Goal: Task Accomplishment & Management: Manage account settings

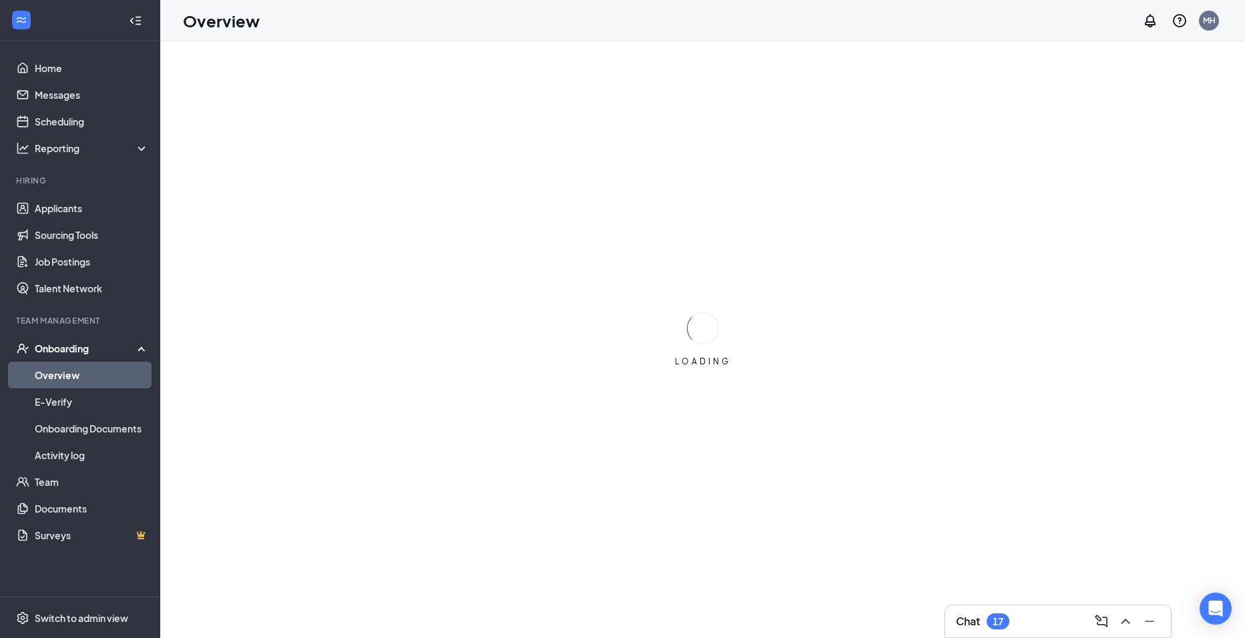
click at [79, 342] on div "Onboarding" at bounding box center [86, 348] width 103 height 13
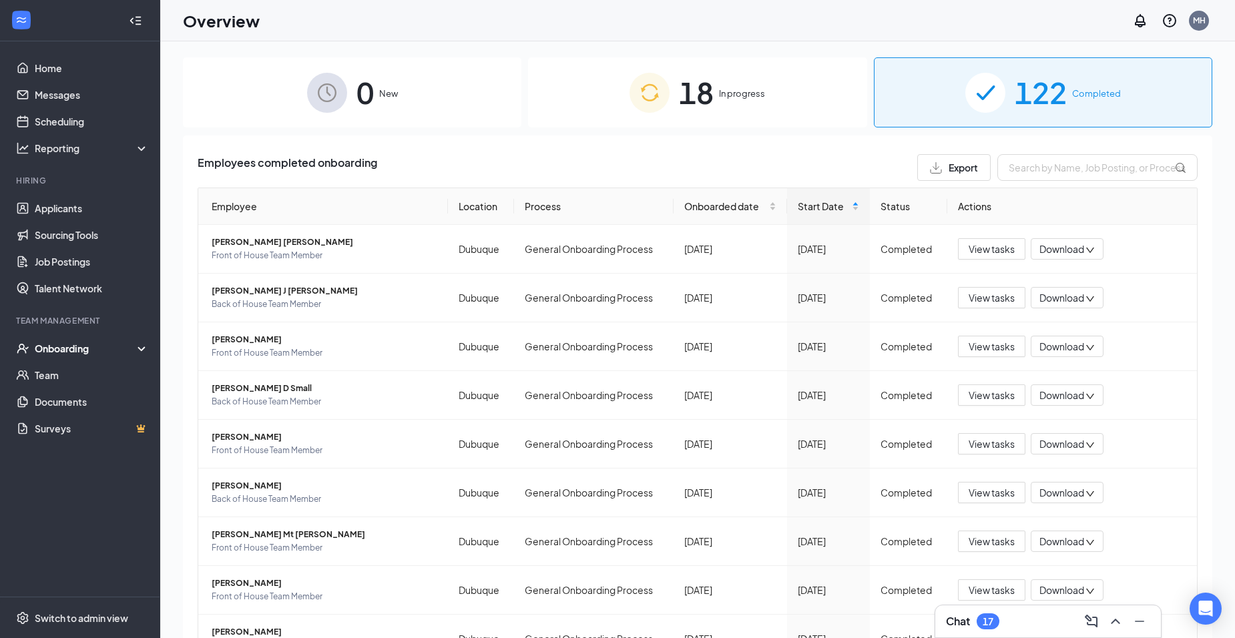
click at [613, 95] on div "18 In progress" at bounding box center [697, 92] width 338 height 70
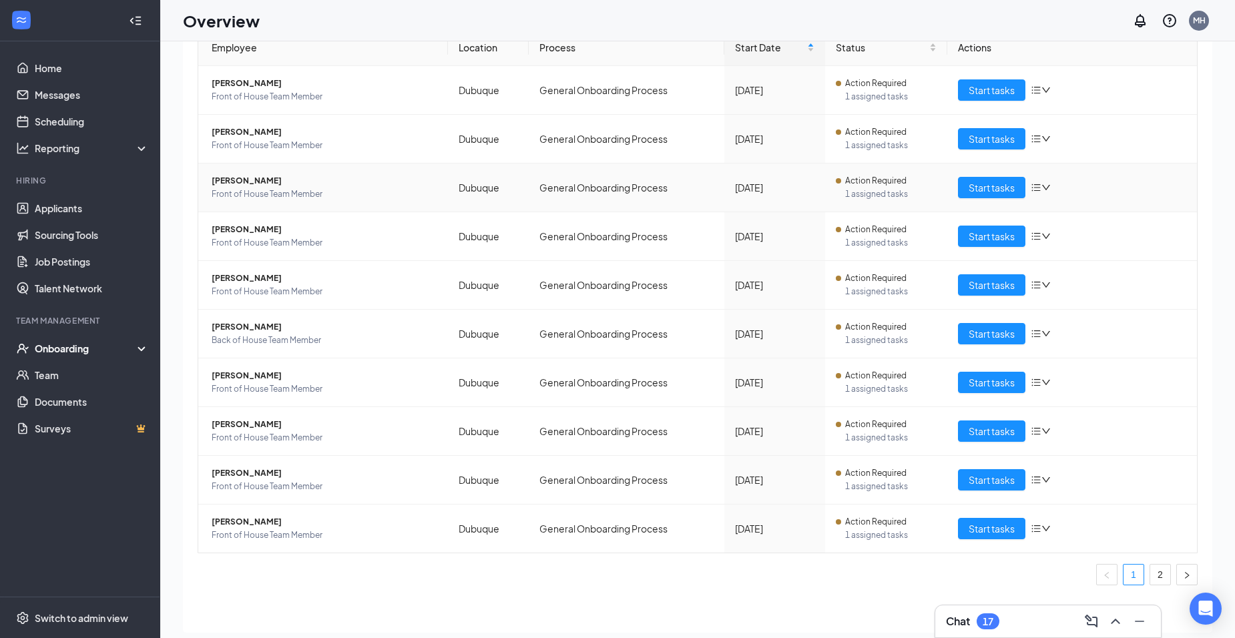
scroll to position [60, 0]
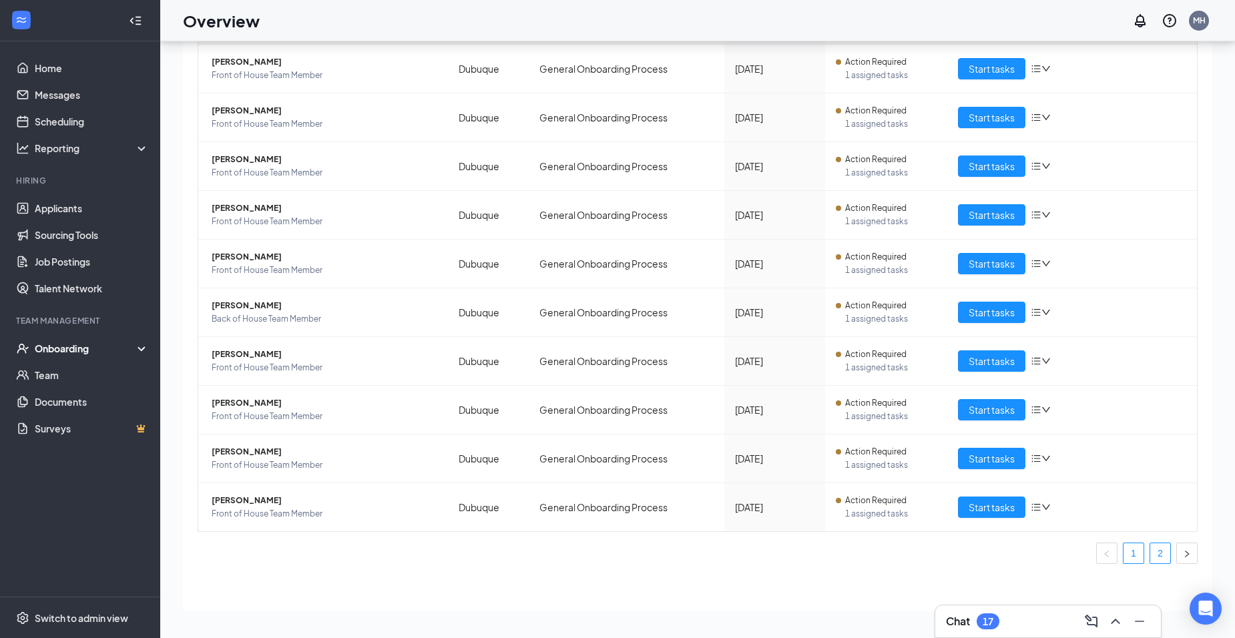
click at [1150, 551] on link "2" at bounding box center [1160, 553] width 20 height 20
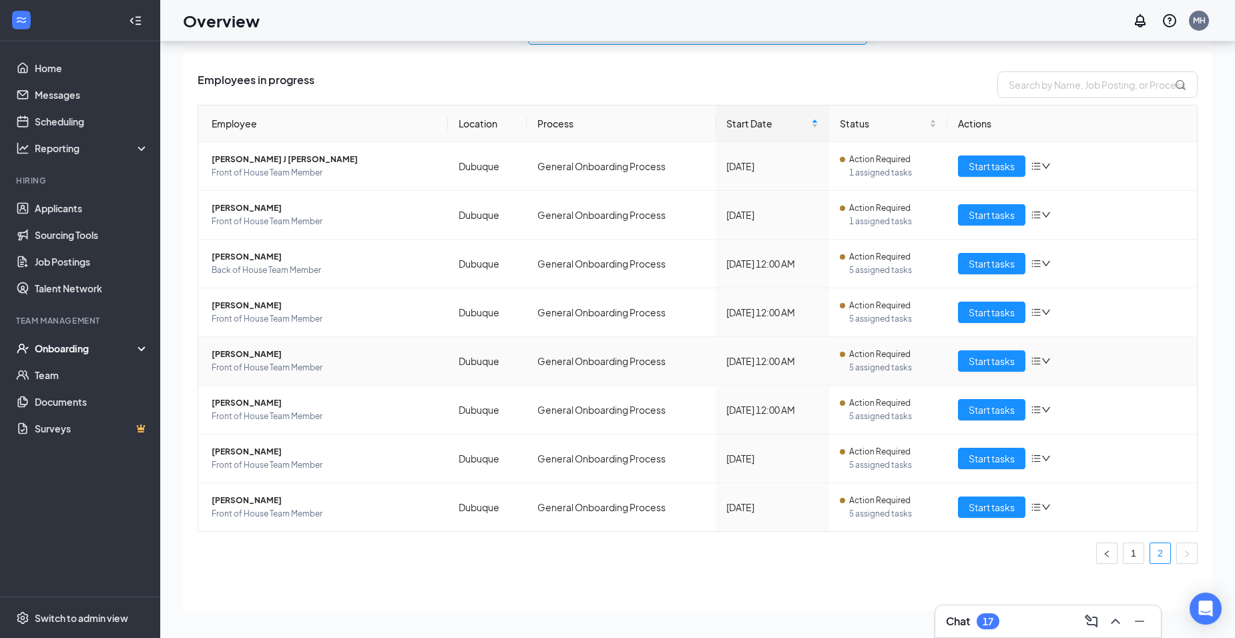
scroll to position [23, 0]
click at [988, 410] on span "Start tasks" at bounding box center [991, 409] width 46 height 15
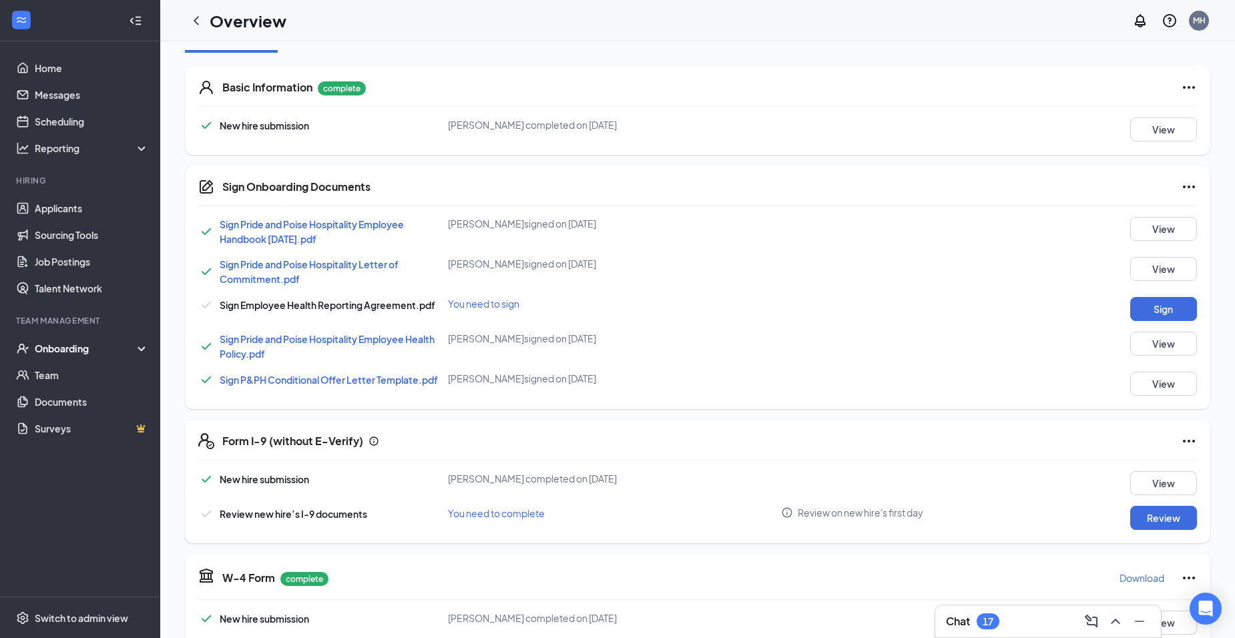
scroll to position [200, 0]
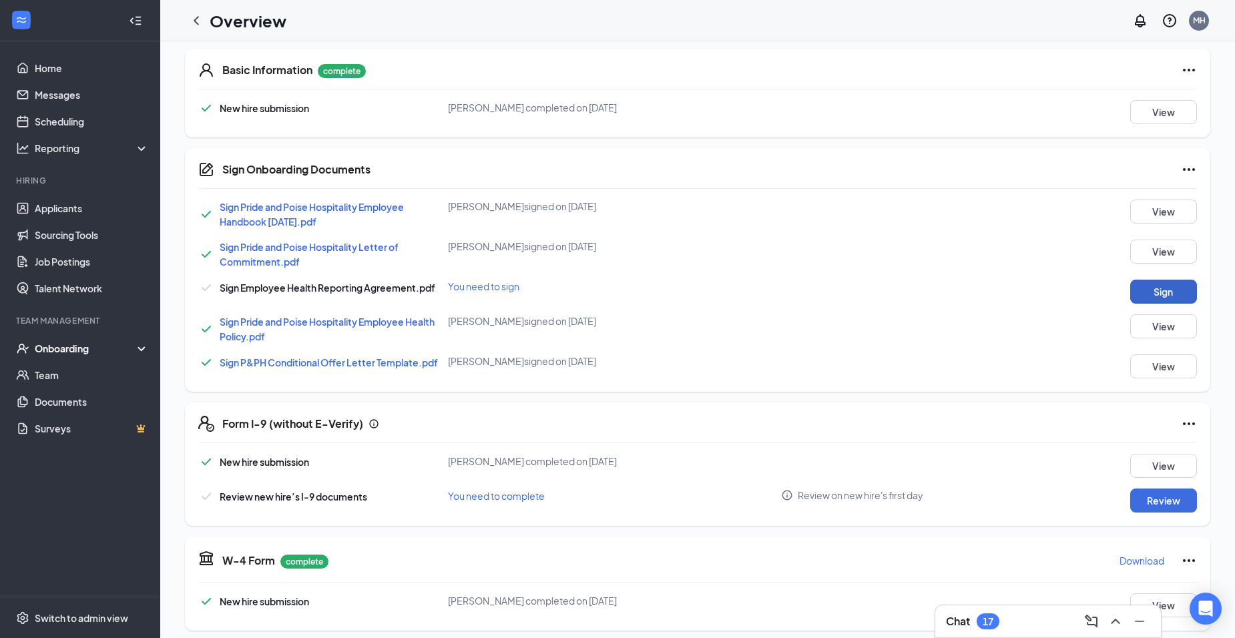
click at [1146, 285] on button "Sign" at bounding box center [1163, 292] width 67 height 24
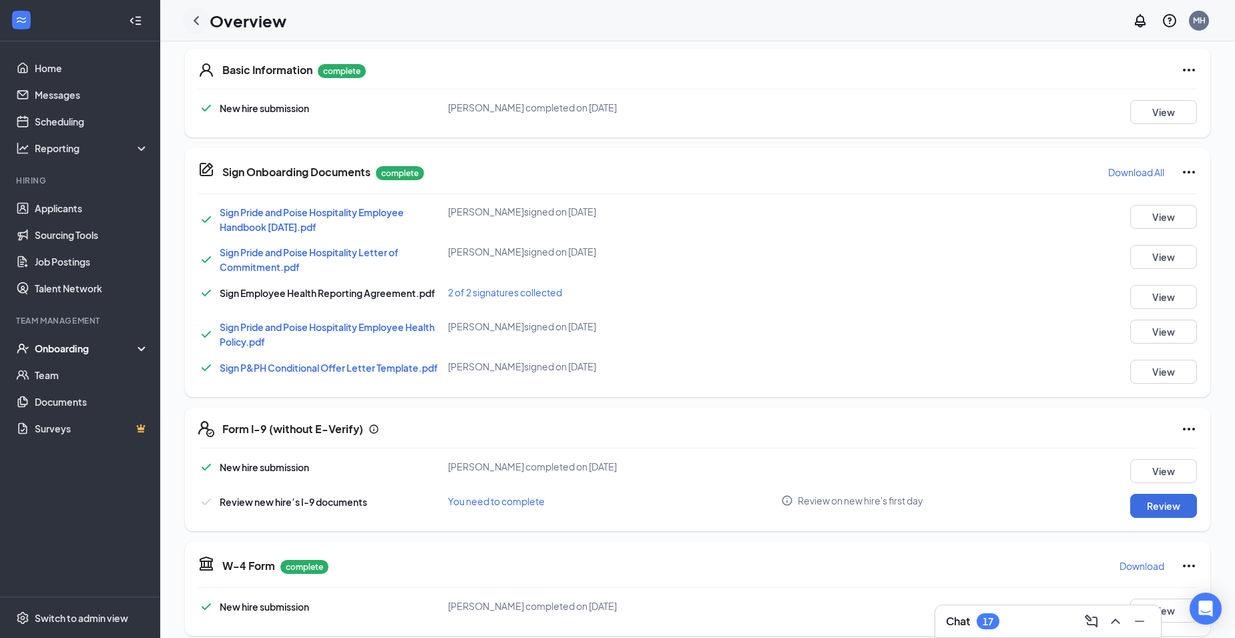
click at [202, 27] on icon "ChevronLeft" at bounding box center [196, 21] width 16 height 16
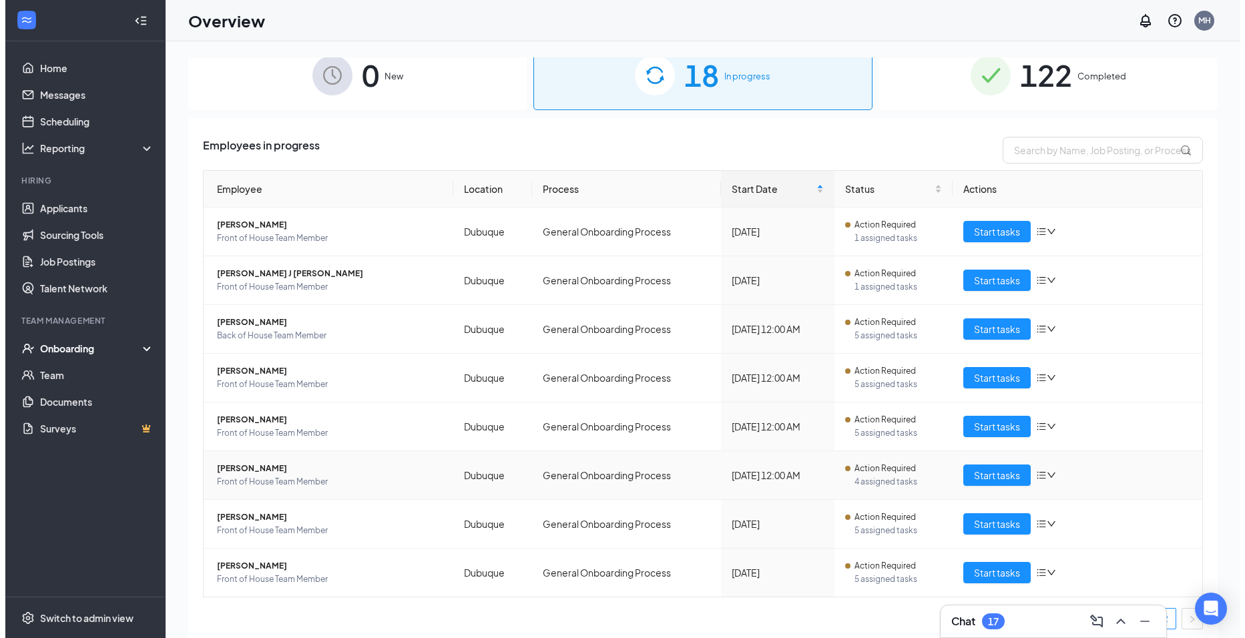
scroll to position [23, 0]
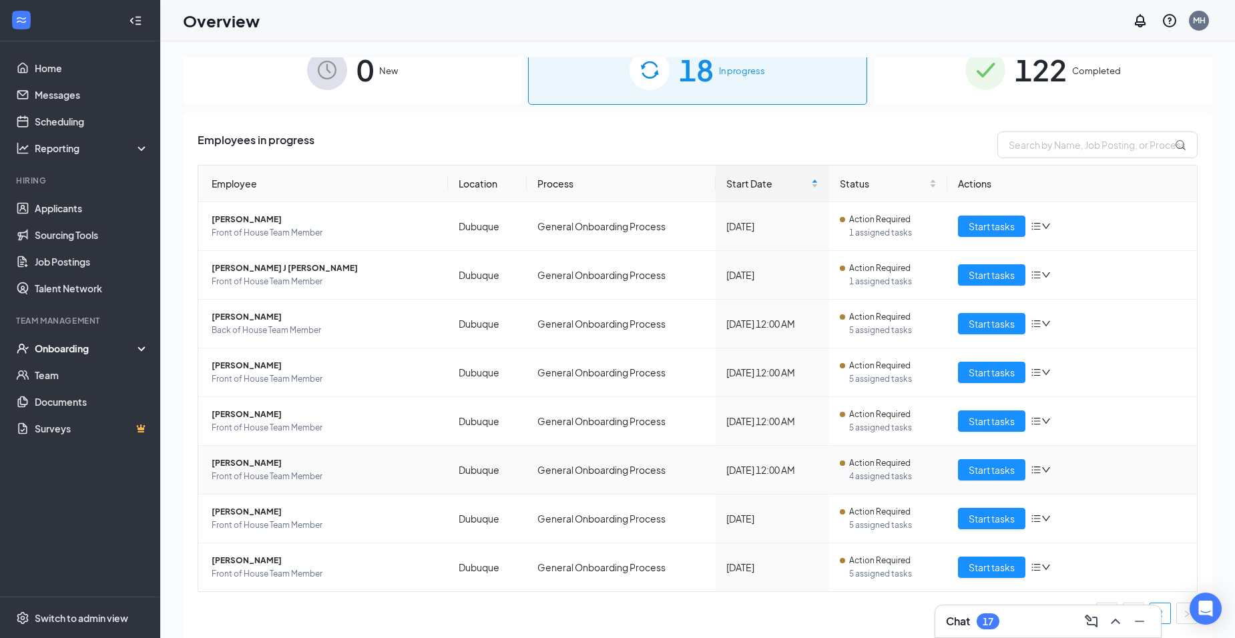
click at [366, 465] on span "[PERSON_NAME]" at bounding box center [325, 462] width 226 height 13
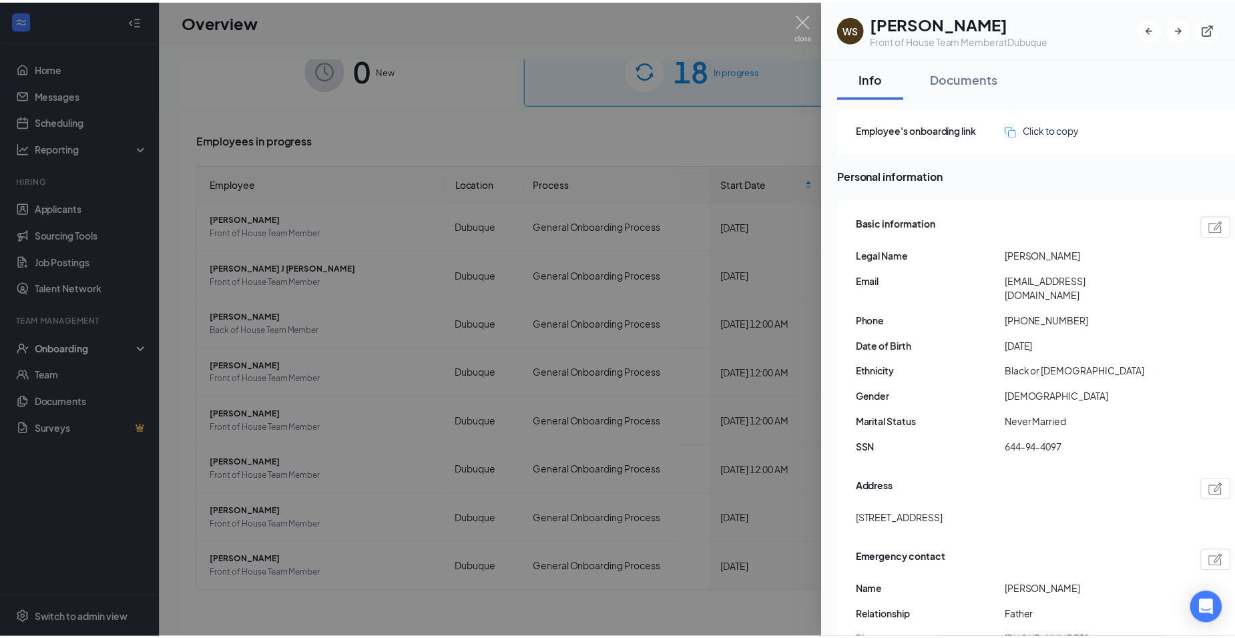
scroll to position [534, 0]
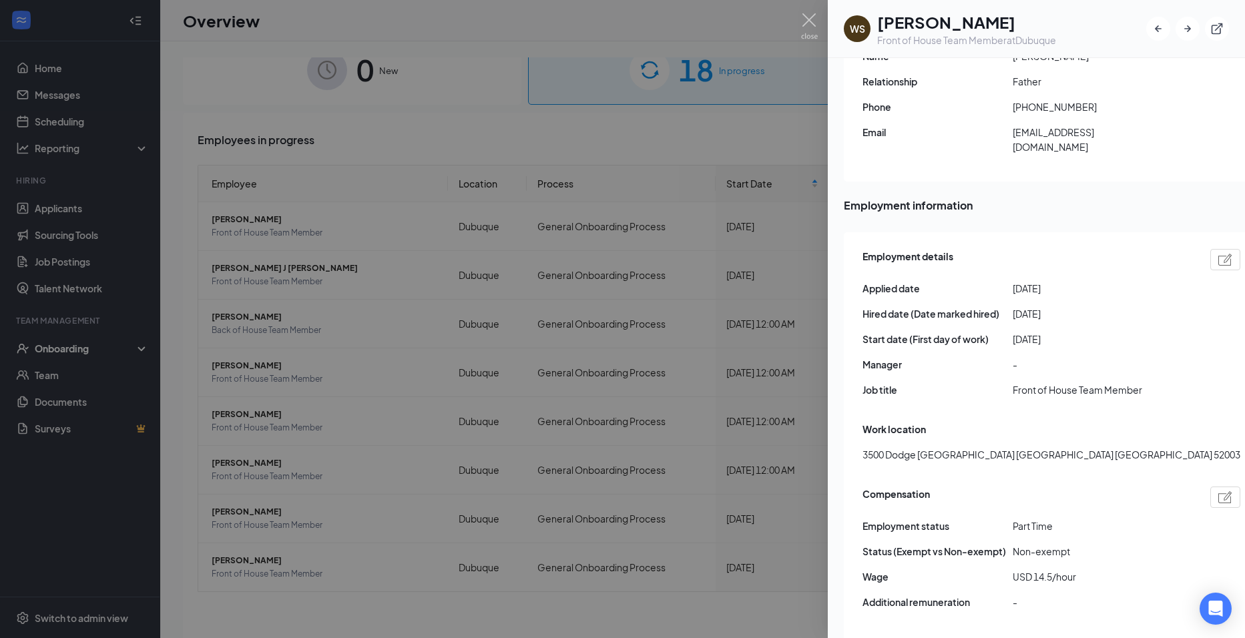
click at [441, 122] on div at bounding box center [622, 319] width 1245 height 638
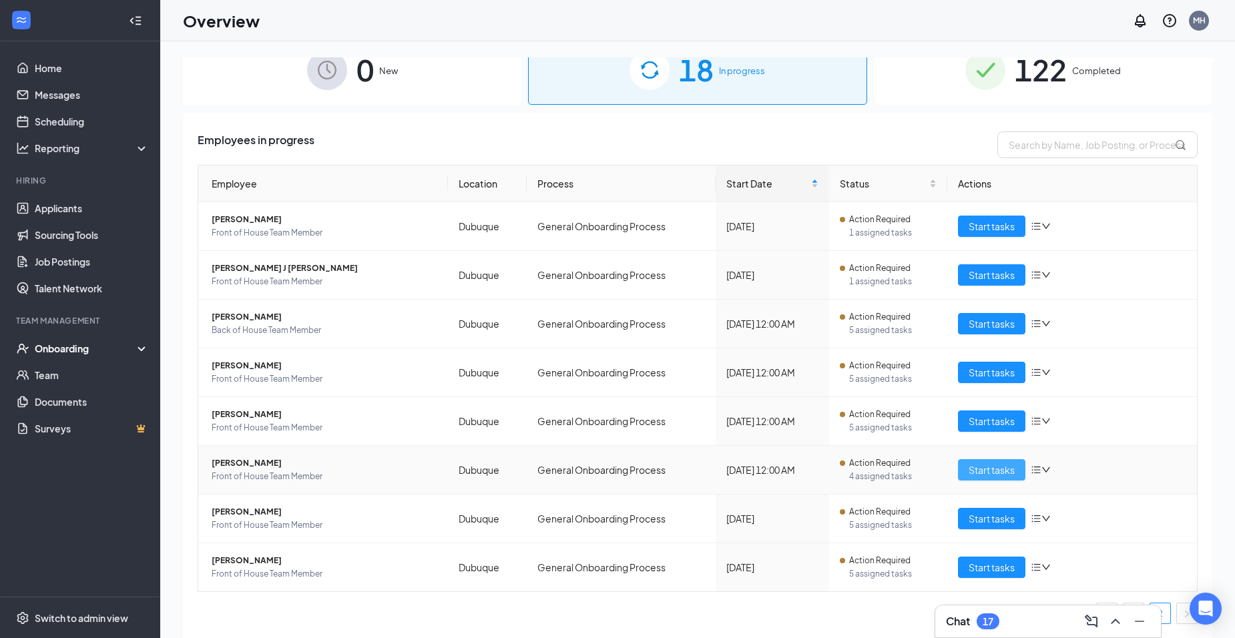
click at [982, 460] on button "Start tasks" at bounding box center [991, 469] width 67 height 21
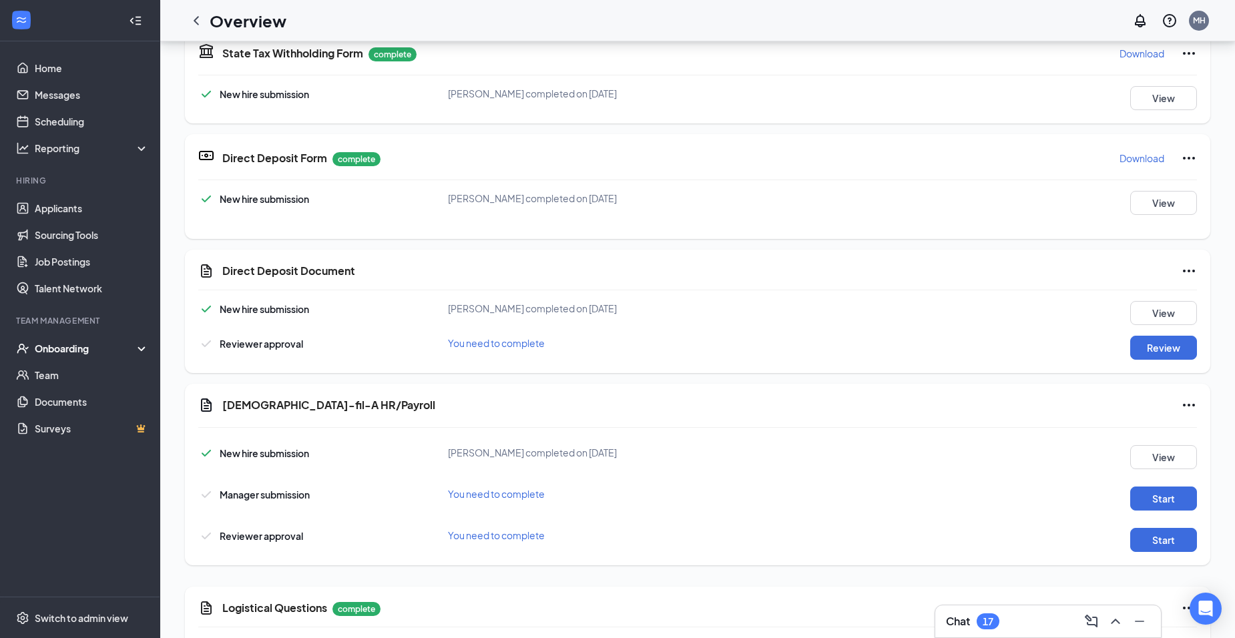
scroll to position [467, 0]
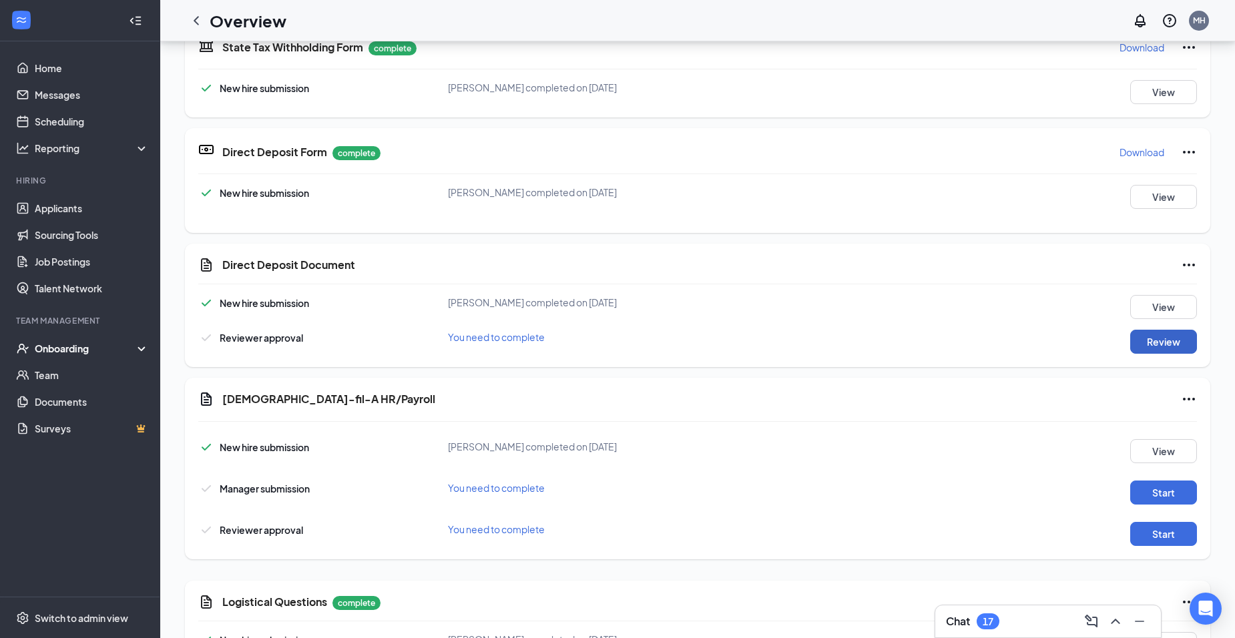
click at [1152, 330] on button "Review" at bounding box center [1163, 342] width 67 height 24
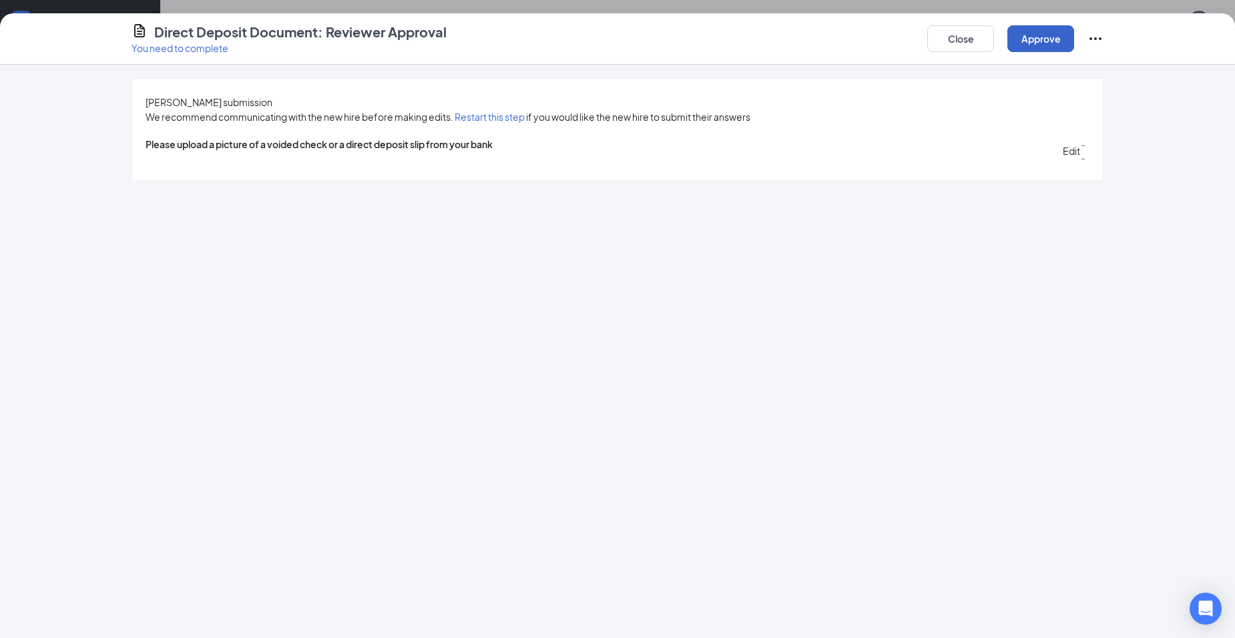
click at [1022, 41] on button "Approve" at bounding box center [1040, 38] width 67 height 27
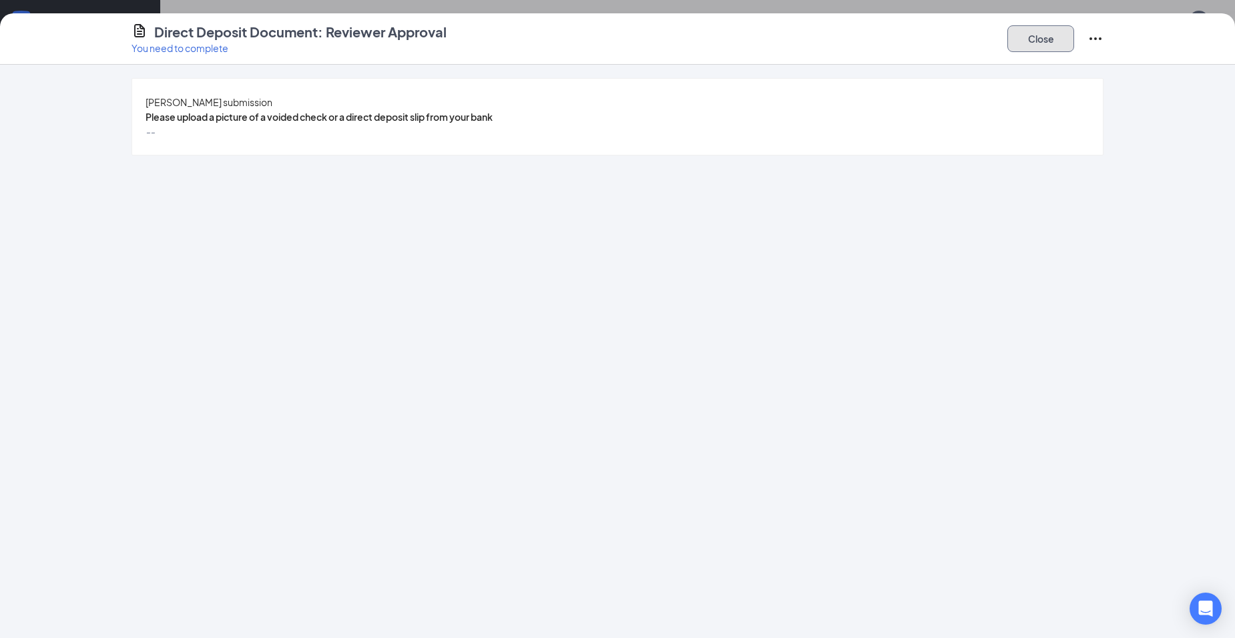
click at [1041, 45] on button "Close" at bounding box center [1040, 38] width 67 height 27
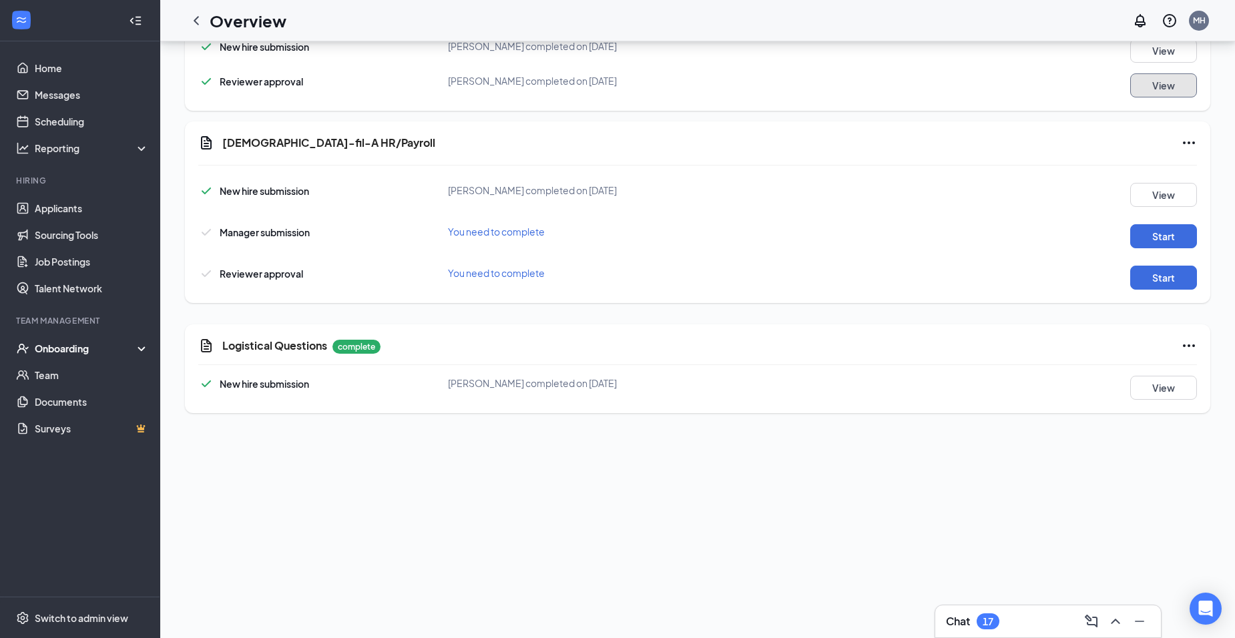
scroll to position [734, 0]
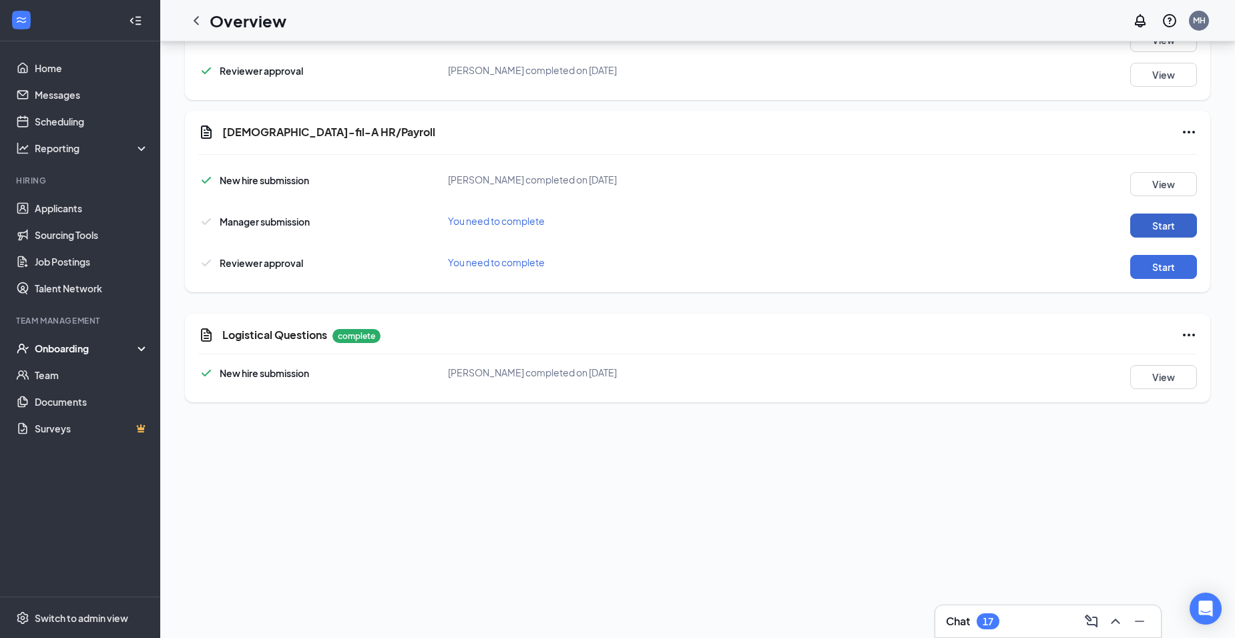
click at [1177, 221] on button "Start" at bounding box center [1163, 226] width 67 height 24
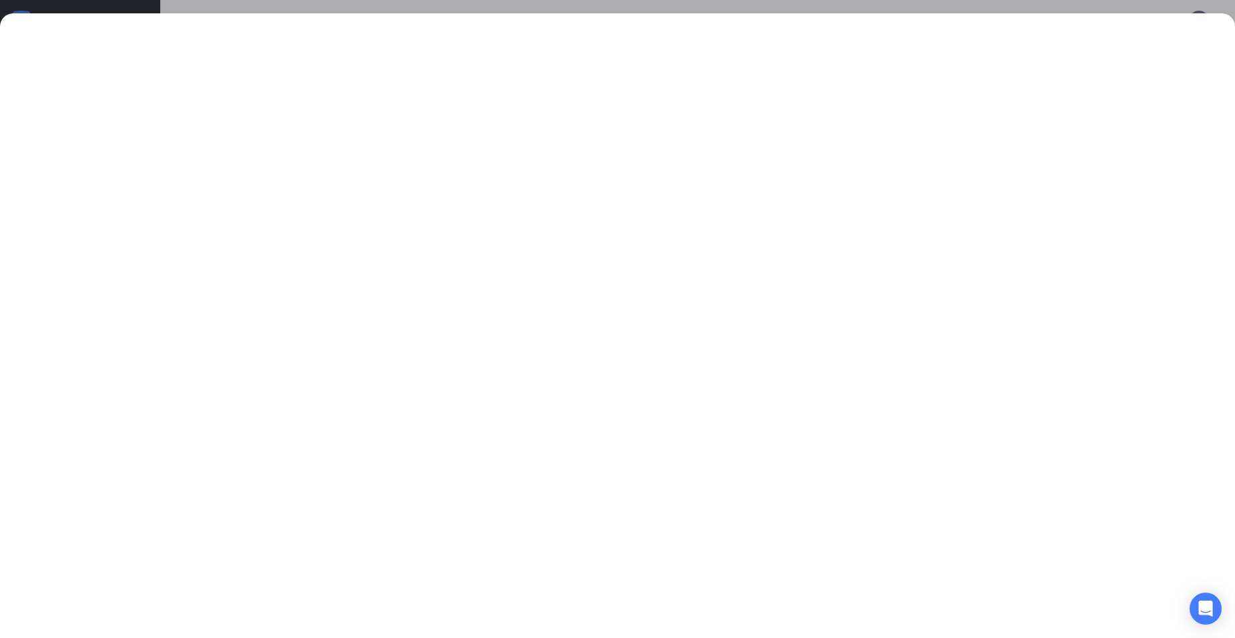
scroll to position [871, 0]
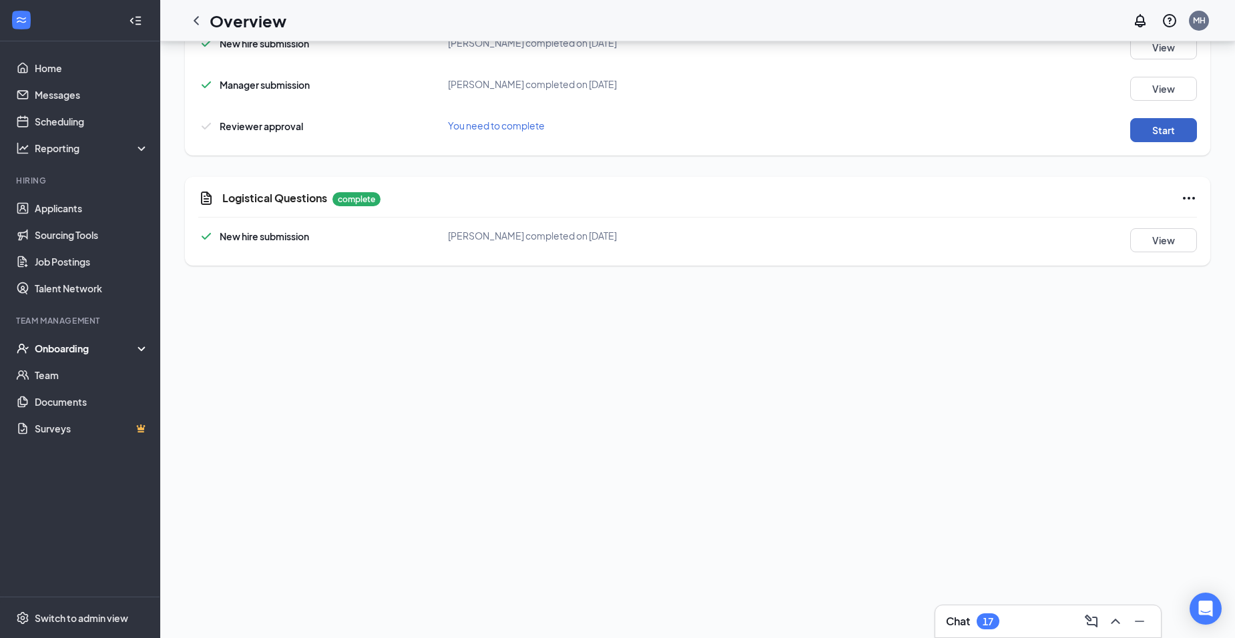
click at [1158, 121] on button "Start" at bounding box center [1163, 130] width 67 height 24
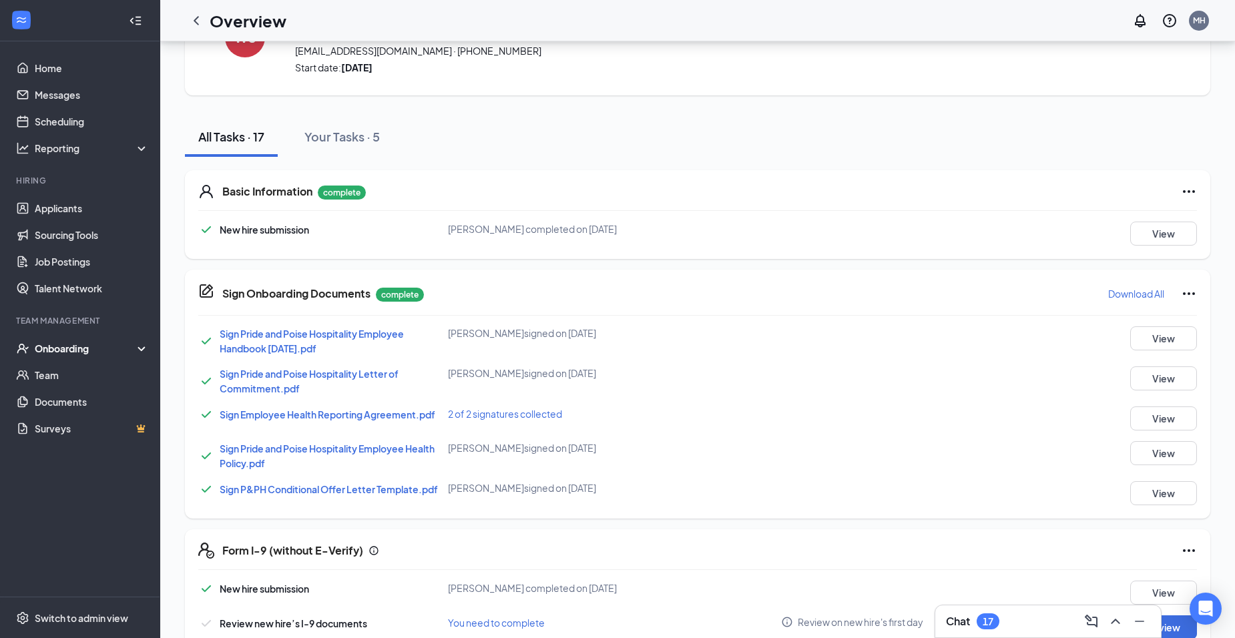
scroll to position [0, 0]
